Goal: Check status: Check status

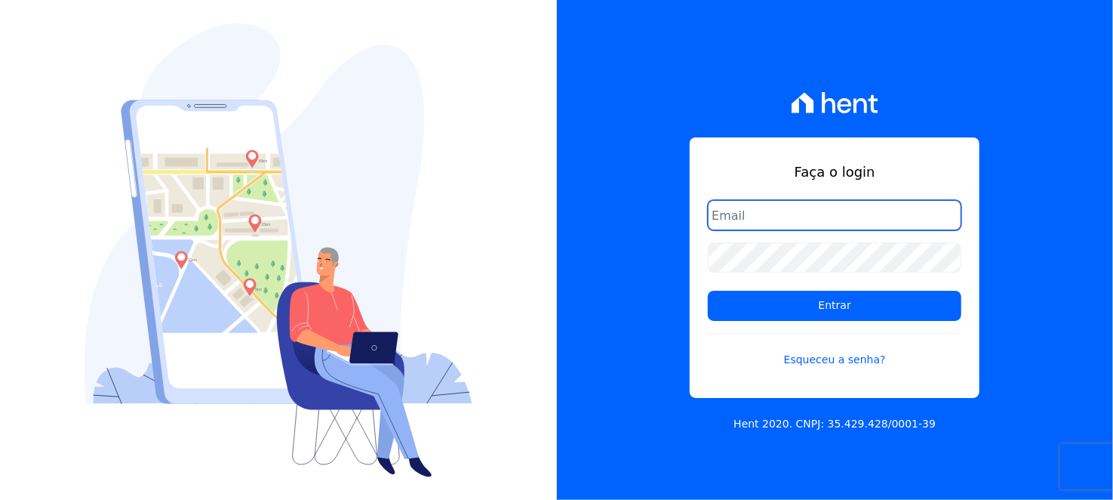
click at [753, 208] on input "email" at bounding box center [835, 215] width 254 height 30
type input "[EMAIL_ADDRESS][DOMAIN_NAME]"
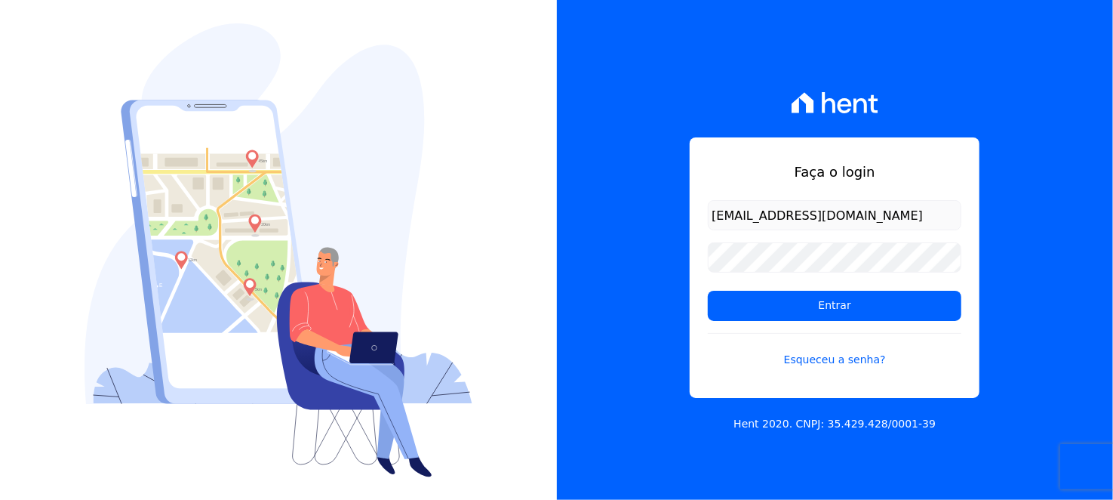
click at [769, 208] on input "atendimento@swarealty.com" at bounding box center [835, 215] width 254 height 30
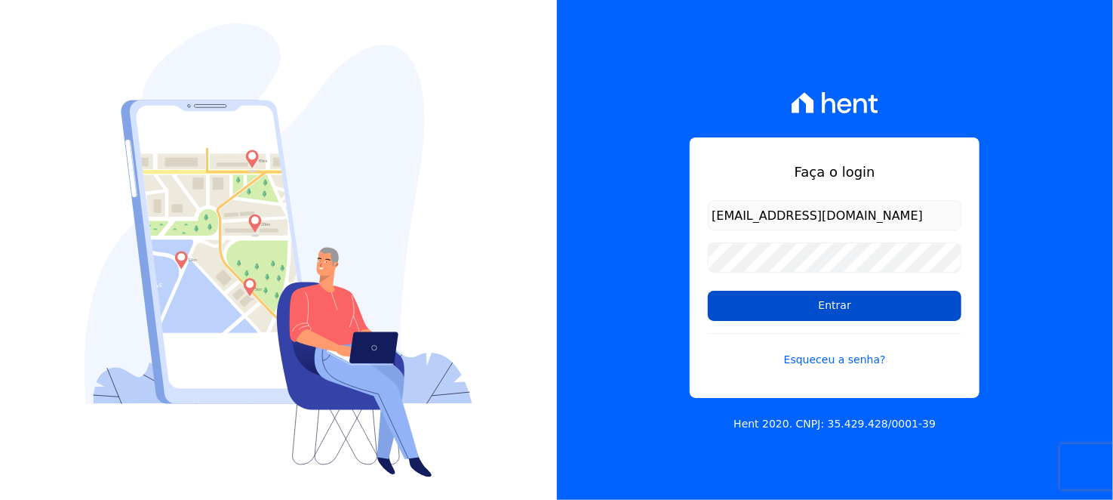
click at [816, 306] on input "Entrar" at bounding box center [835, 306] width 254 height 30
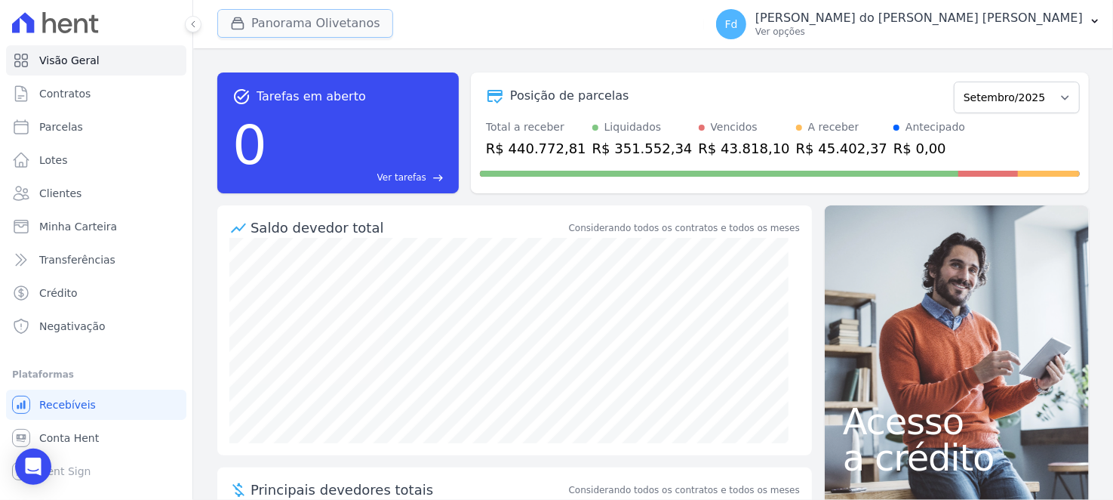
click at [277, 28] on button "Panorama Olivetanos" at bounding box center [305, 23] width 176 height 29
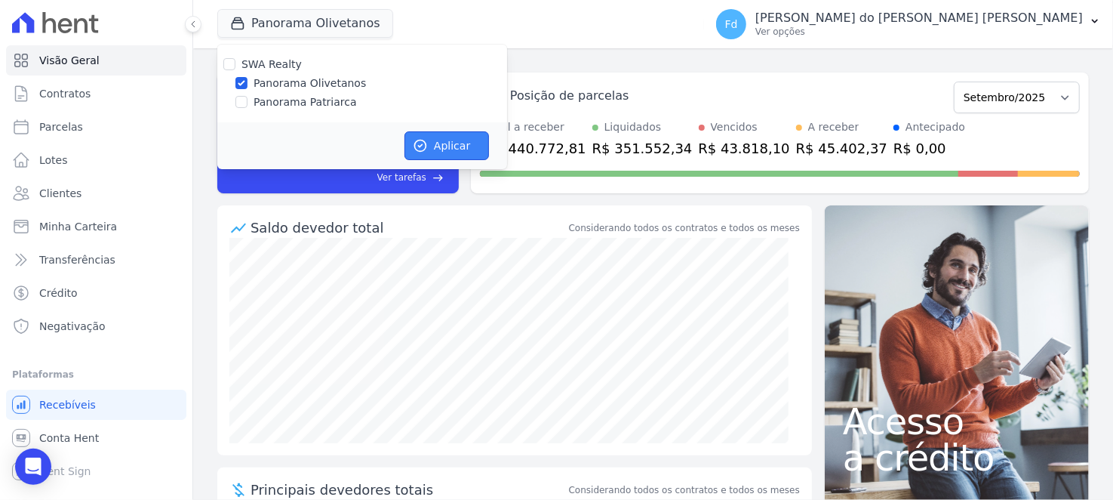
click at [431, 131] on button "Aplicar" at bounding box center [447, 145] width 85 height 29
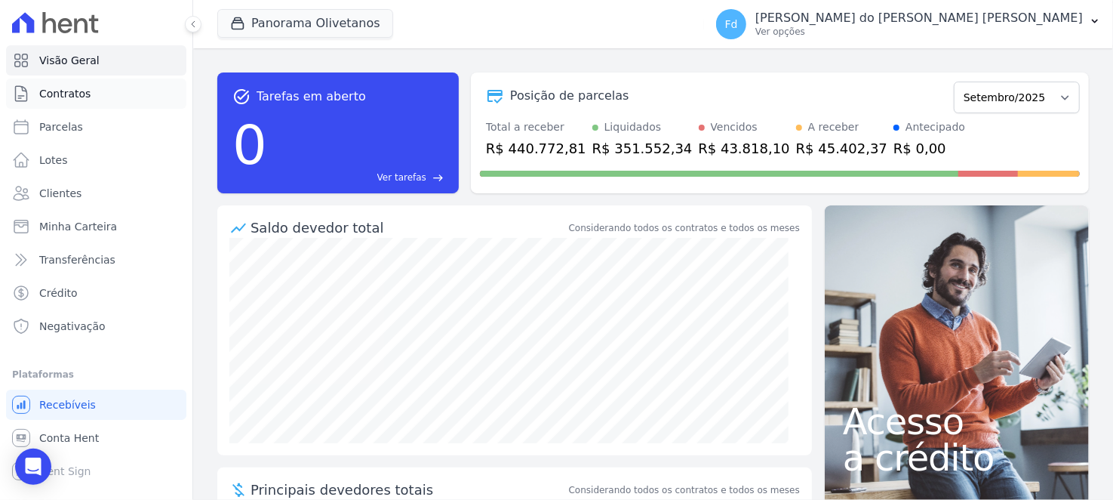
click at [159, 85] on link "Contratos" at bounding box center [96, 93] width 180 height 30
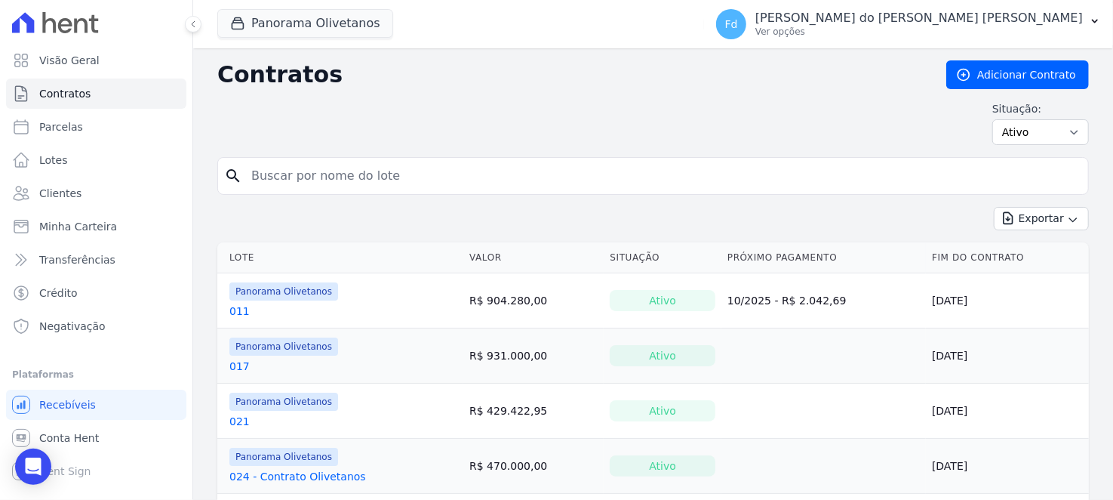
click at [534, 191] on div "search" at bounding box center [653, 176] width 872 height 38
click at [806, 171] on input "search" at bounding box center [662, 176] width 840 height 30
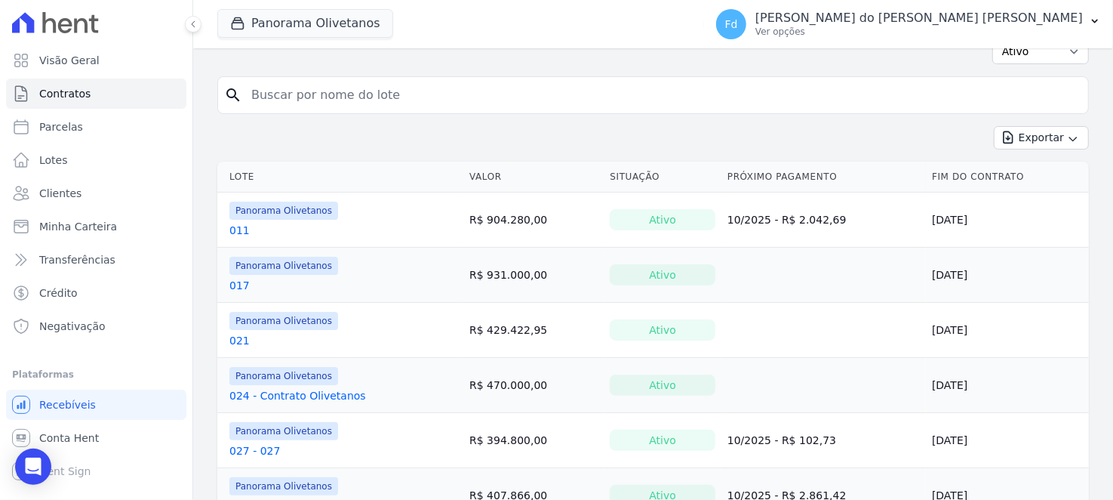
scroll to position [226, 0]
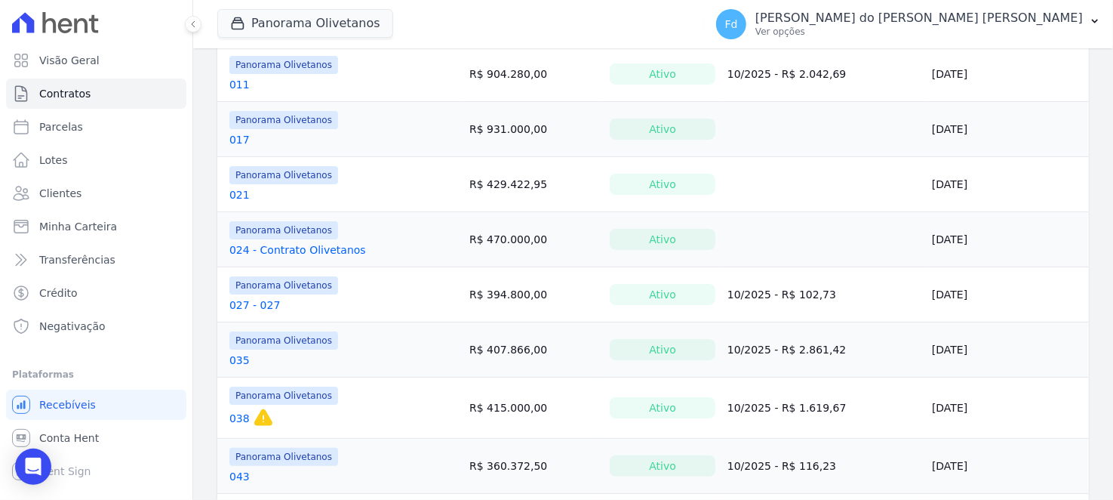
click at [256, 304] on link "027 - 027" at bounding box center [254, 304] width 51 height 15
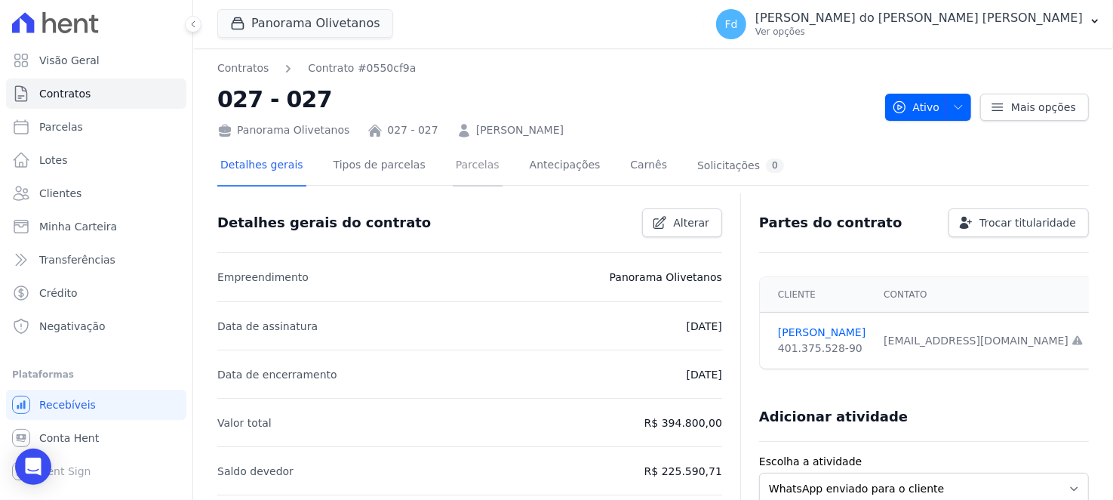
click at [453, 168] on link "Parcelas" at bounding box center [478, 166] width 50 height 40
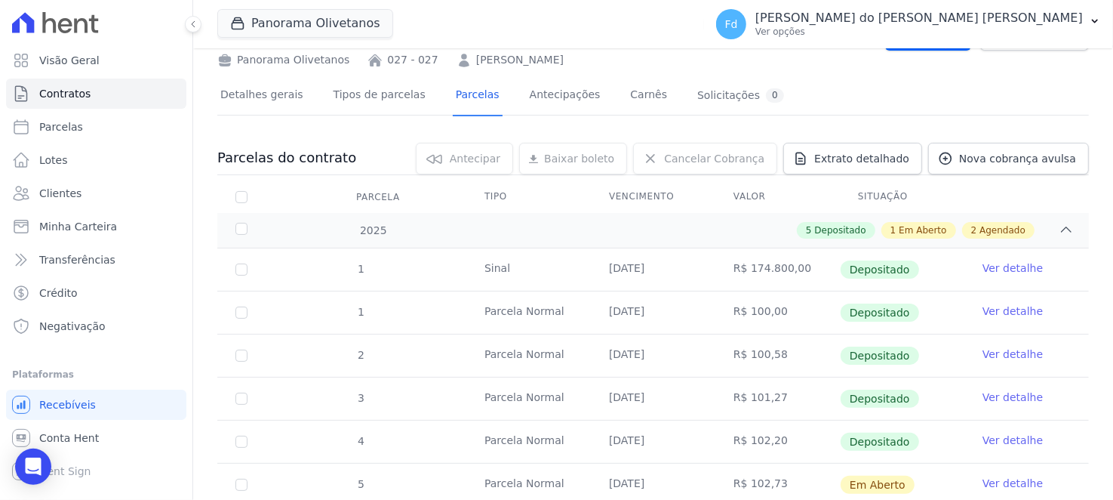
scroll to position [226, 0]
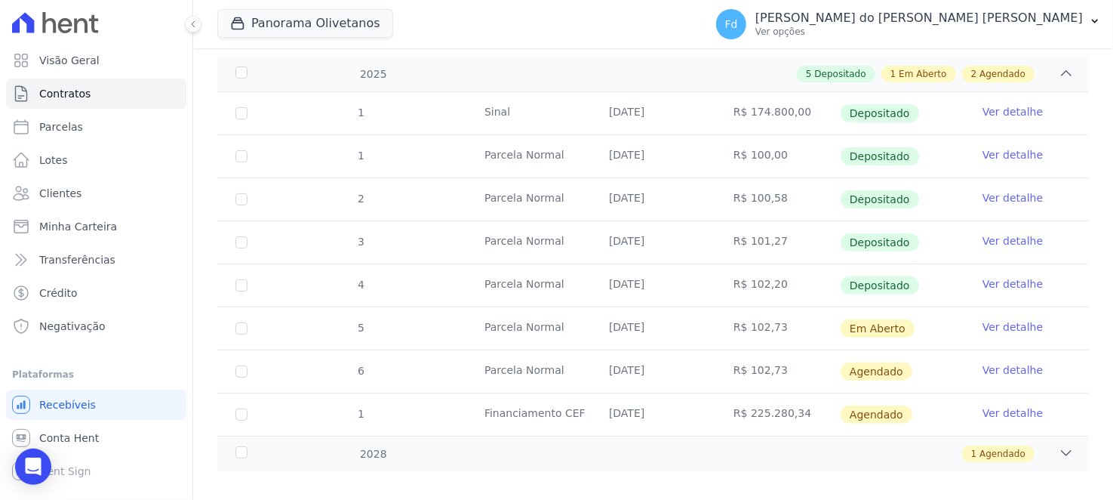
click at [1000, 281] on link "Ver detalhe" at bounding box center [1013, 283] width 60 height 15
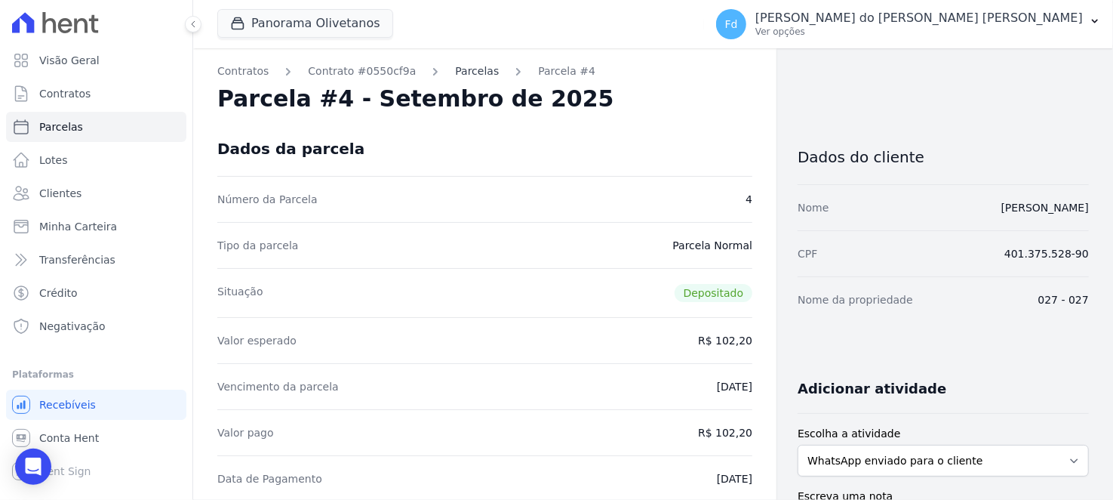
click at [455, 71] on link "Parcelas" at bounding box center [477, 71] width 44 height 16
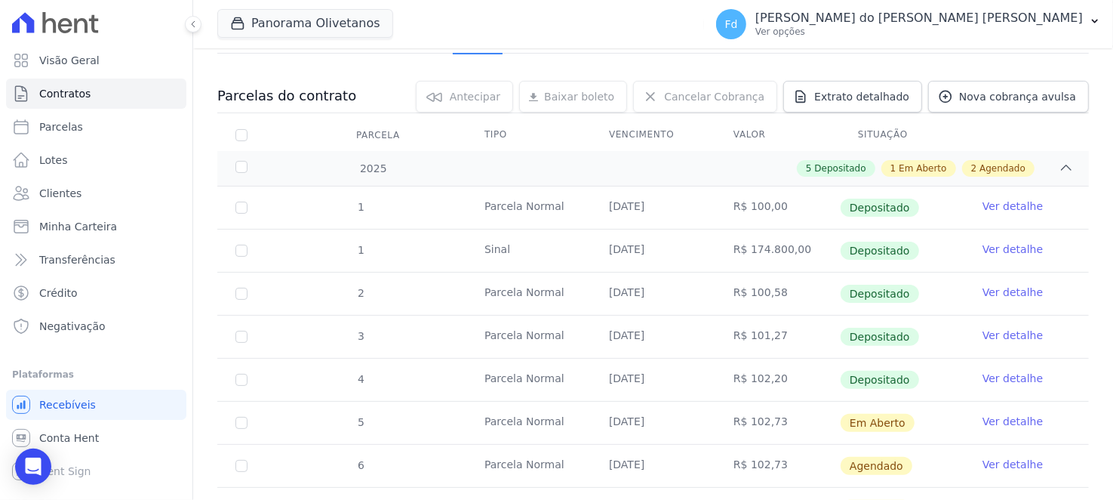
scroll to position [239, 0]
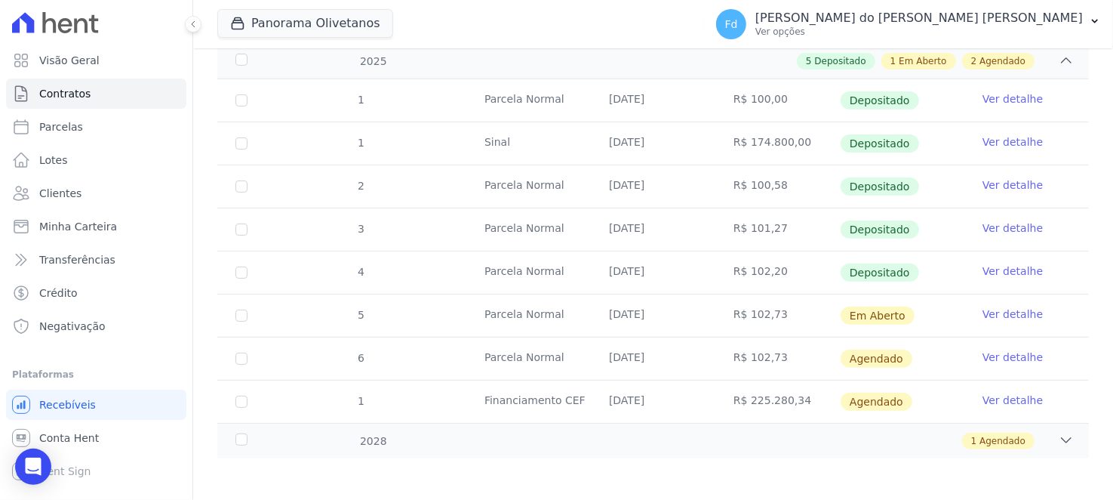
click at [1007, 315] on link "Ver detalhe" at bounding box center [1013, 313] width 60 height 15
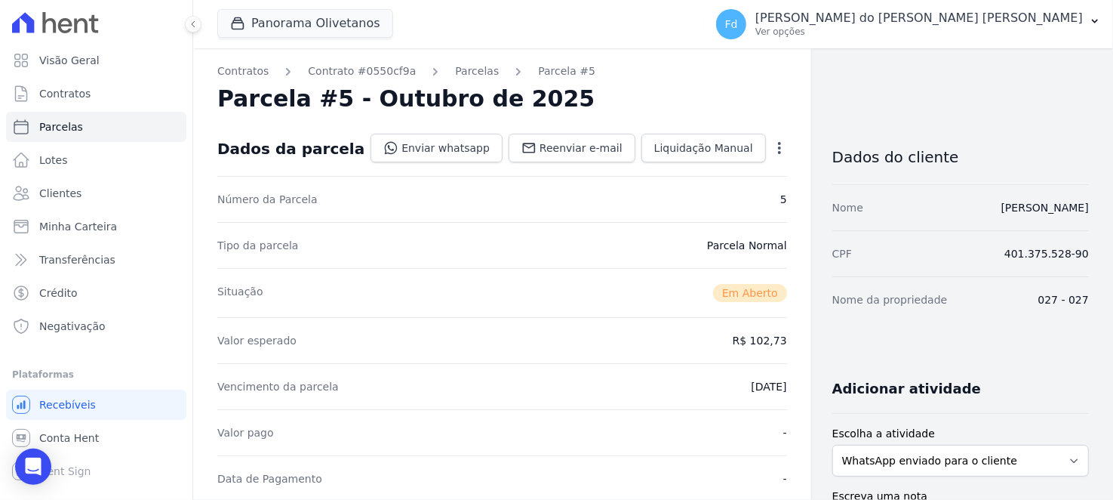
scroll to position [302, 0]
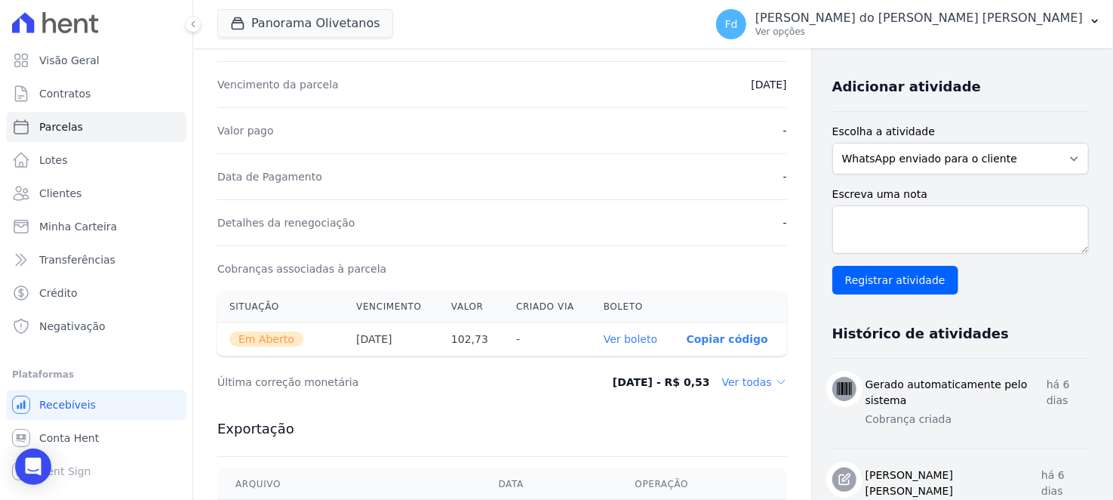
click at [604, 333] on link "Ver boleto" at bounding box center [631, 339] width 54 height 12
